Goal: Complete application form: Complete application form

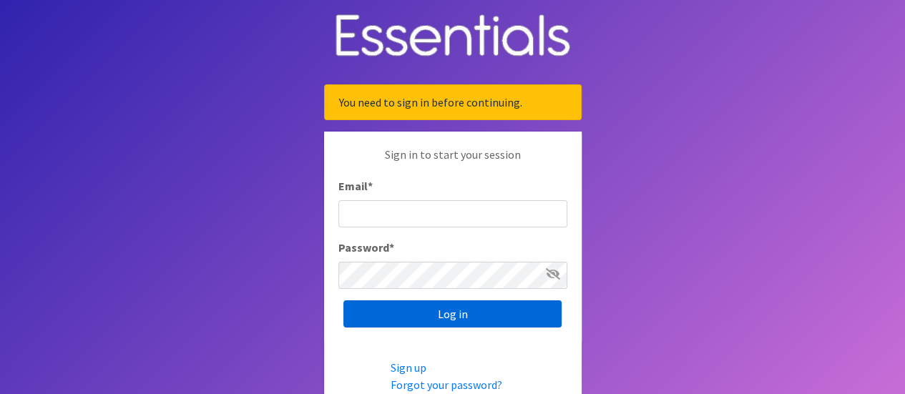
type input "[EMAIL_ADDRESS][DOMAIN_NAME]"
click at [435, 321] on input "Log in" at bounding box center [452, 314] width 218 height 27
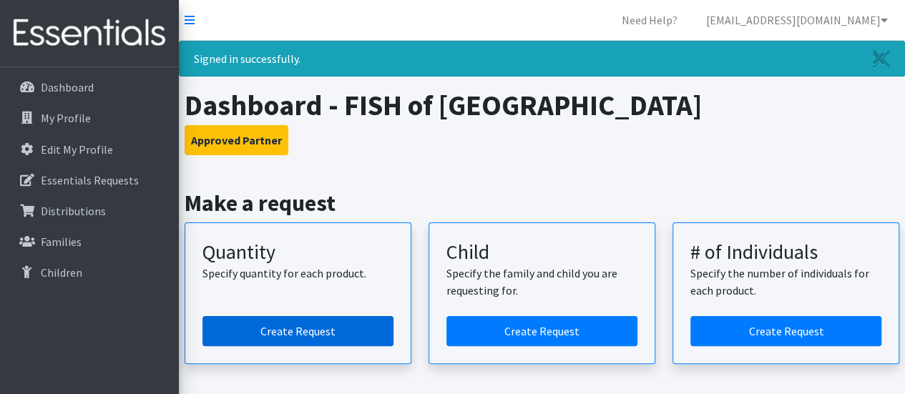
click at [285, 316] on link "Create Request" at bounding box center [298, 331] width 191 height 30
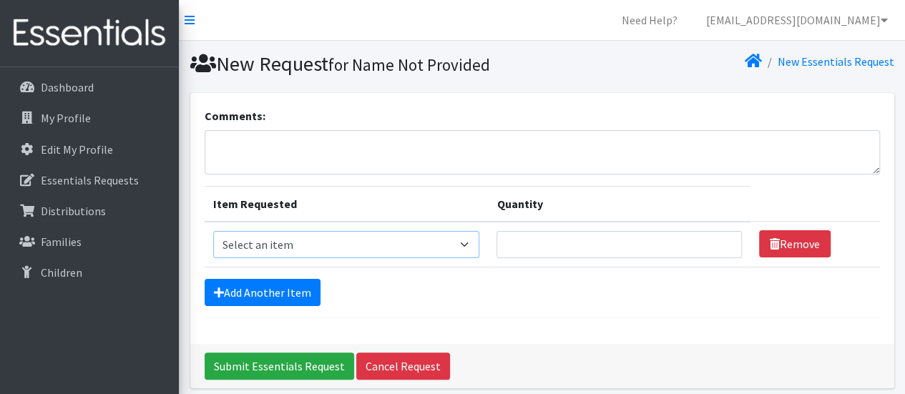
click at [319, 242] on select "Select an item Diaper (Size 2) Diaper (Size 3) Diaper (Size 4) Diaper (Size 5) …" at bounding box center [346, 244] width 267 height 27
select select "2960"
click at [213, 231] on select "Select an item Diaper (Size 2) Diaper (Size 3) Diaper (Size 4) Diaper (Size 5) …" at bounding box center [346, 244] width 267 height 27
click at [515, 238] on input "Quantity" at bounding box center [619, 244] width 245 height 27
type input "4"
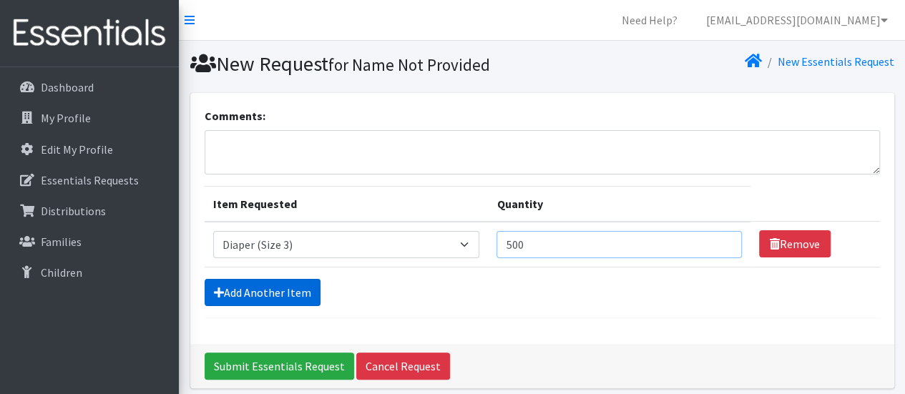
type input "500"
click at [240, 291] on link "Add Another Item" at bounding box center [263, 292] width 116 height 27
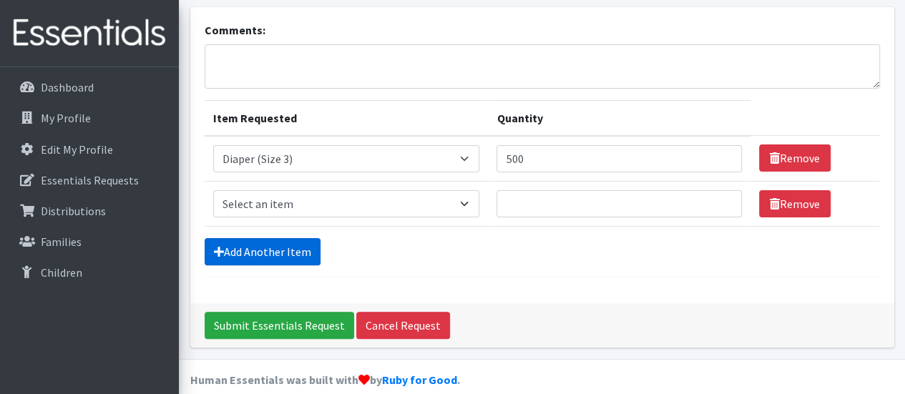
scroll to position [102, 0]
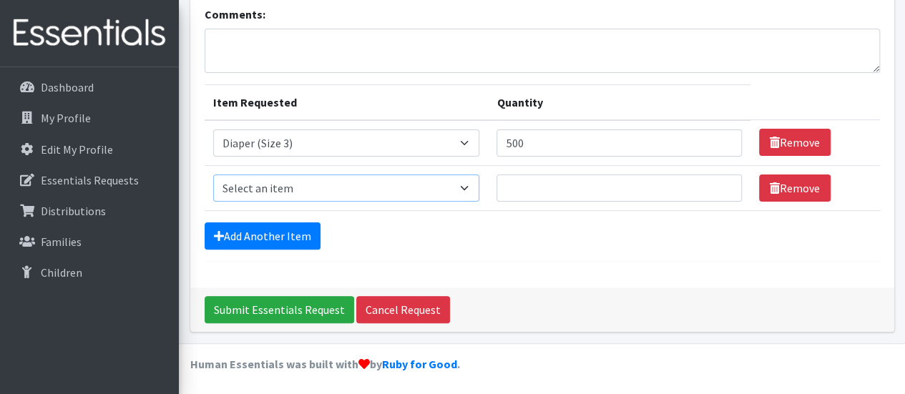
click at [319, 184] on select "Select an item Diaper (Size 2) Diaper (Size 3) Diaper (Size 4) Diaper (Size 5) …" at bounding box center [346, 188] width 267 height 27
select select "2930"
click at [213, 175] on select "Select an item Diaper (Size 2) Diaper (Size 3) Diaper (Size 4) Diaper (Size 5) …" at bounding box center [346, 188] width 267 height 27
click at [520, 188] on input "Quantity" at bounding box center [619, 188] width 245 height 27
type input "500"
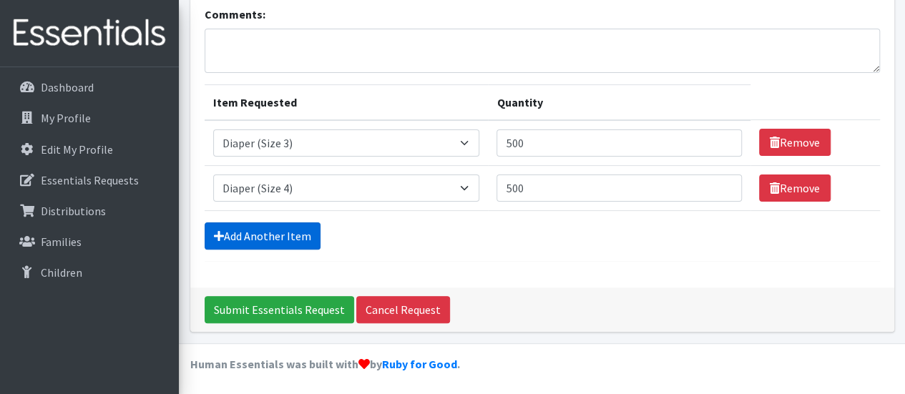
click at [238, 230] on link "Add Another Item" at bounding box center [263, 236] width 116 height 27
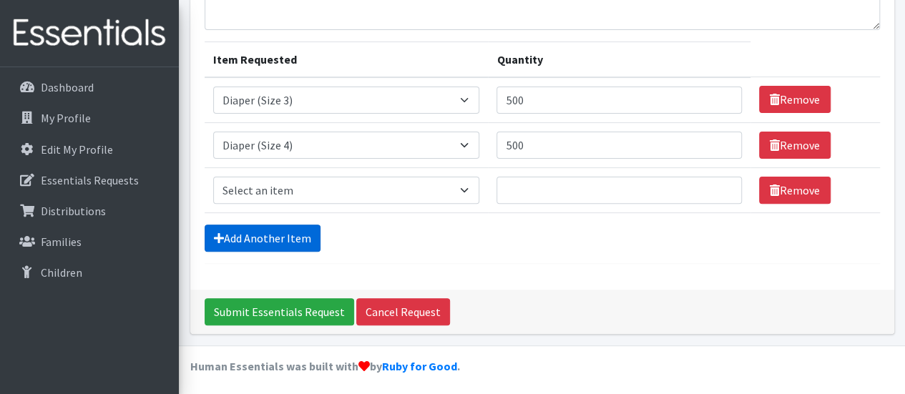
scroll to position [146, 0]
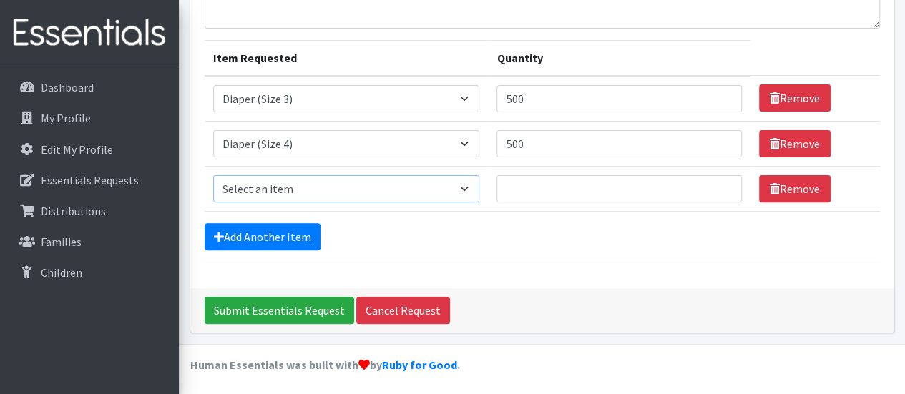
click at [298, 177] on select "Select an item Diaper (Size 2) Diaper (Size 3) Diaper (Size 4) Diaper (Size 5) …" at bounding box center [346, 188] width 267 height 27
select select "2961"
click at [213, 175] on select "Select an item Diaper (Size 2) Diaper (Size 3) Diaper (Size 4) Diaper (Size 5) …" at bounding box center [346, 188] width 267 height 27
click at [510, 181] on input "Quantity" at bounding box center [619, 188] width 245 height 27
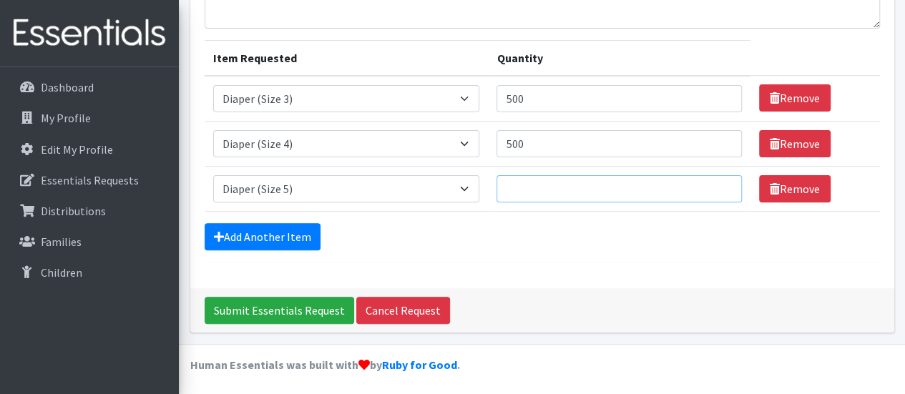
type input "4"
type input "500"
click at [278, 244] on link "Add Another Item" at bounding box center [263, 236] width 116 height 27
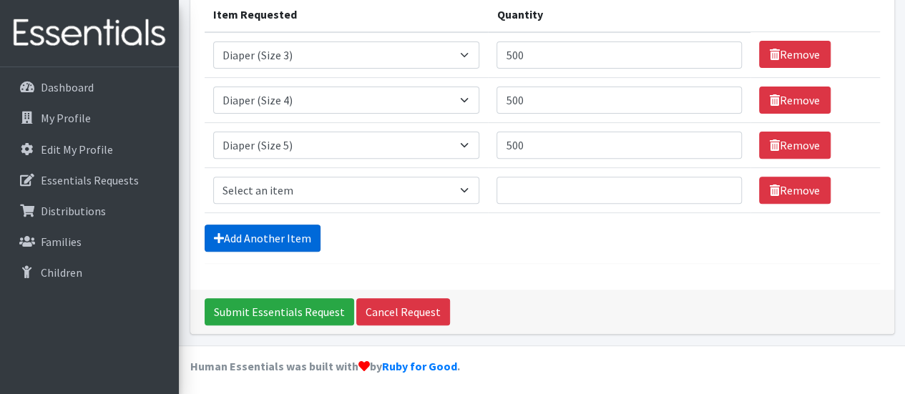
scroll to position [191, 0]
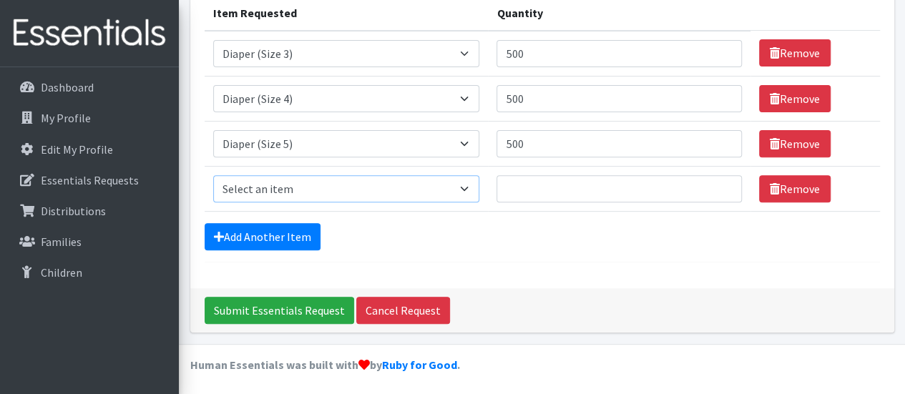
click at [312, 194] on select "Select an item Diaper (Size 2) Diaper (Size 3) Diaper (Size 4) Diaper (Size 5) …" at bounding box center [346, 188] width 267 height 27
select select "2950"
click at [213, 175] on select "Select an item Diaper (Size 2) Diaper (Size 3) Diaper (Size 4) Diaper (Size 5) …" at bounding box center [346, 188] width 267 height 27
click at [530, 195] on input "Quantity" at bounding box center [619, 188] width 245 height 27
type input "500"
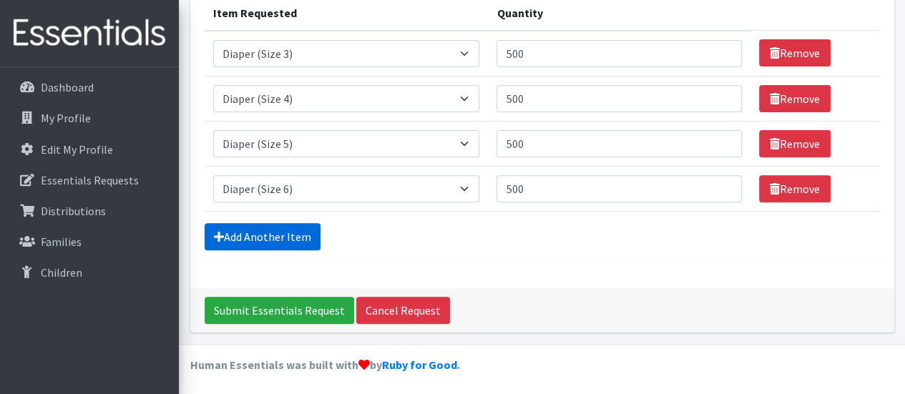
click at [269, 225] on link "Add Another Item" at bounding box center [263, 236] width 116 height 27
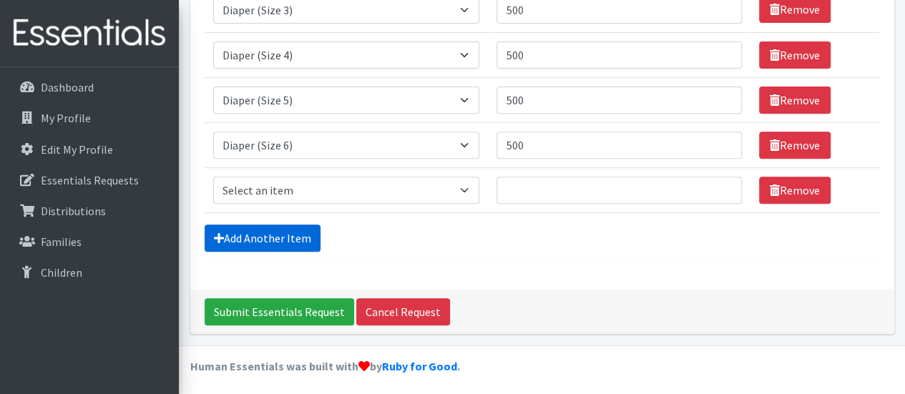
scroll to position [236, 0]
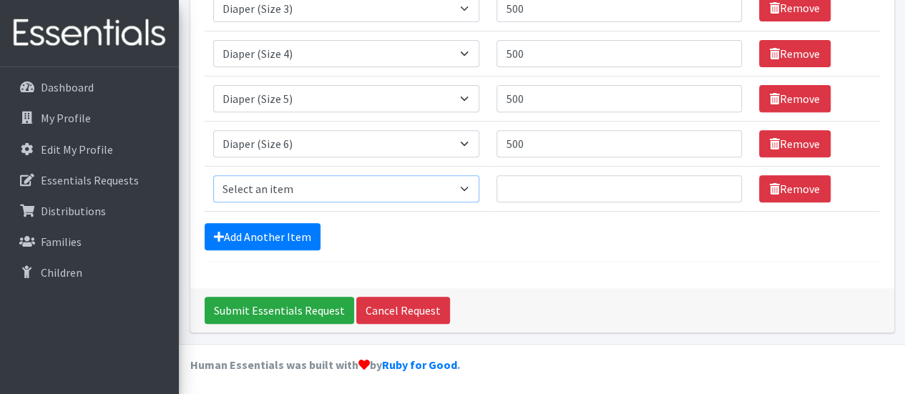
click at [285, 175] on select "Select an item Diaper (Size 2) Diaper (Size 3) Diaper (Size 4) Diaper (Size 5) …" at bounding box center [346, 188] width 267 height 27
select select "2937"
click at [213, 175] on select "Select an item Diaper (Size 2) Diaper (Size 3) Diaper (Size 4) Diaper (Size 5) …" at bounding box center [346, 188] width 267 height 27
click at [518, 188] on input "Quantity" at bounding box center [619, 188] width 245 height 27
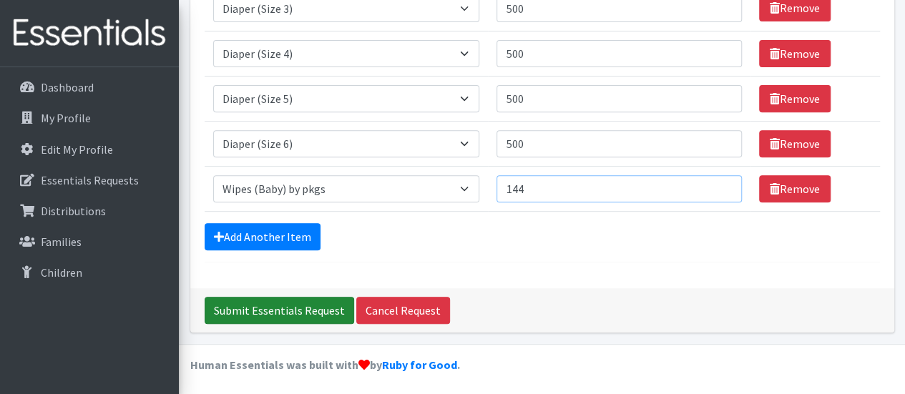
type input "144"
click at [237, 300] on input "Submit Essentials Request" at bounding box center [280, 310] width 150 height 27
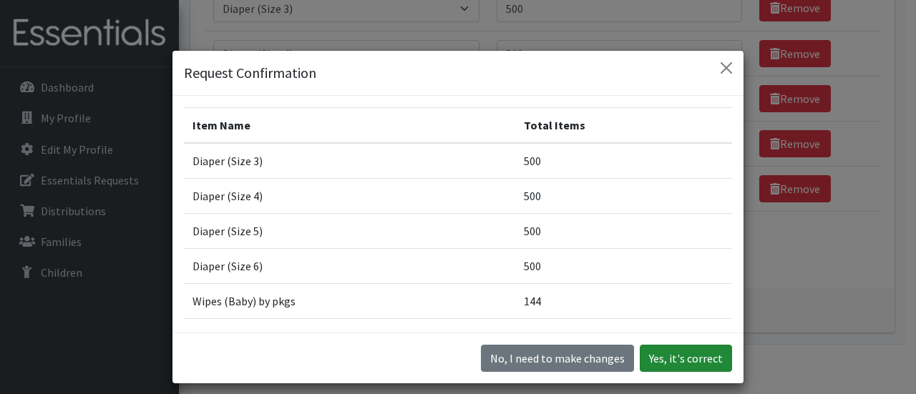
click at [663, 353] on button "Yes, it's correct" at bounding box center [686, 358] width 92 height 27
